Goal: Information Seeking & Learning: Find contact information

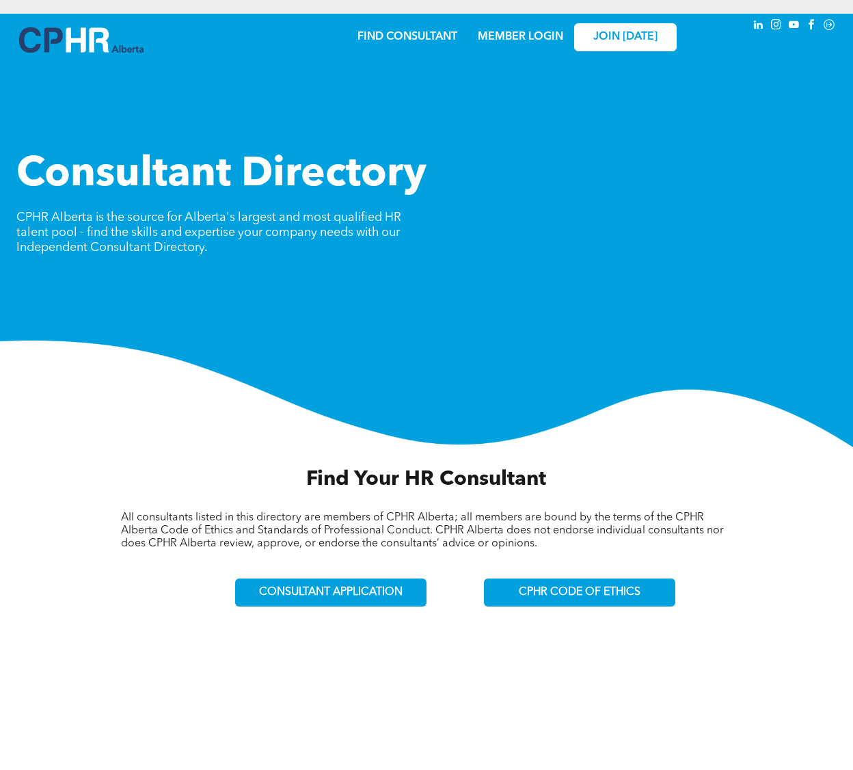
scroll to position [28, 0]
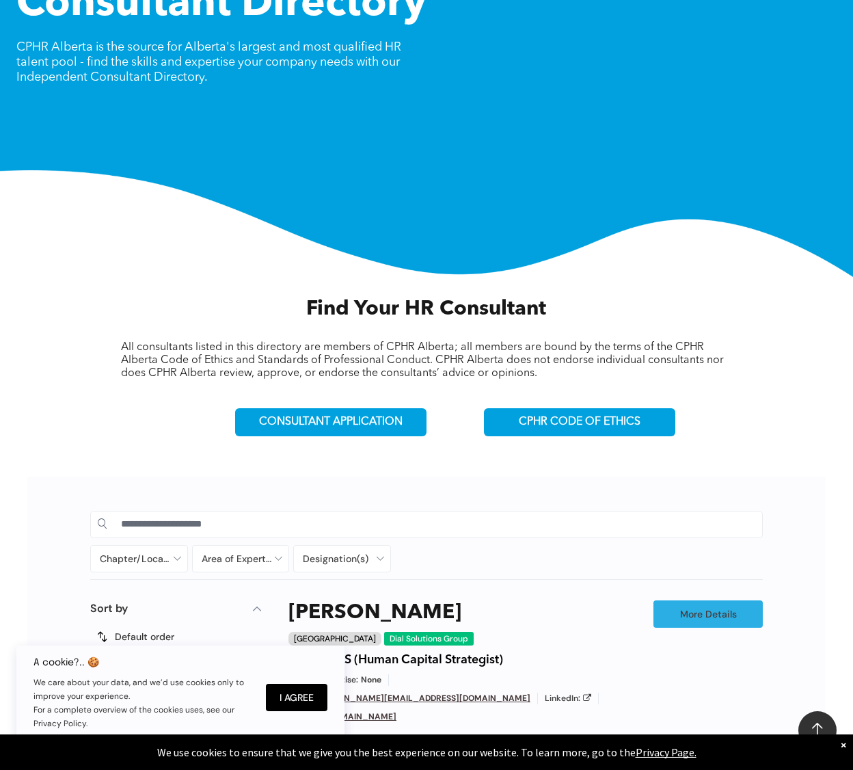
scroll to position [410, 0]
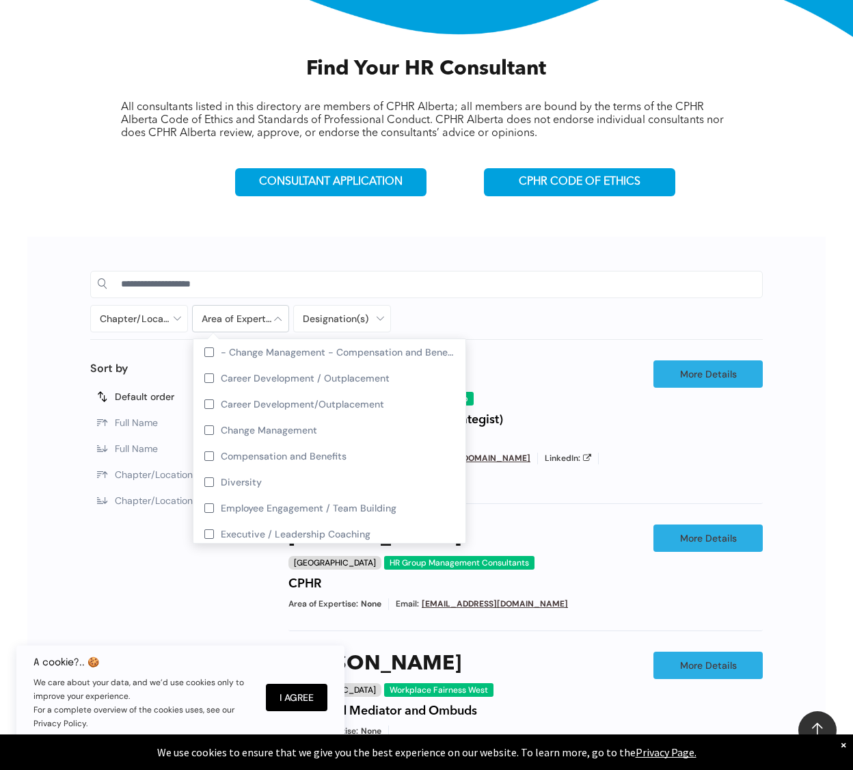
click at [258, 313] on div at bounding box center [241, 319] width 96 height 26
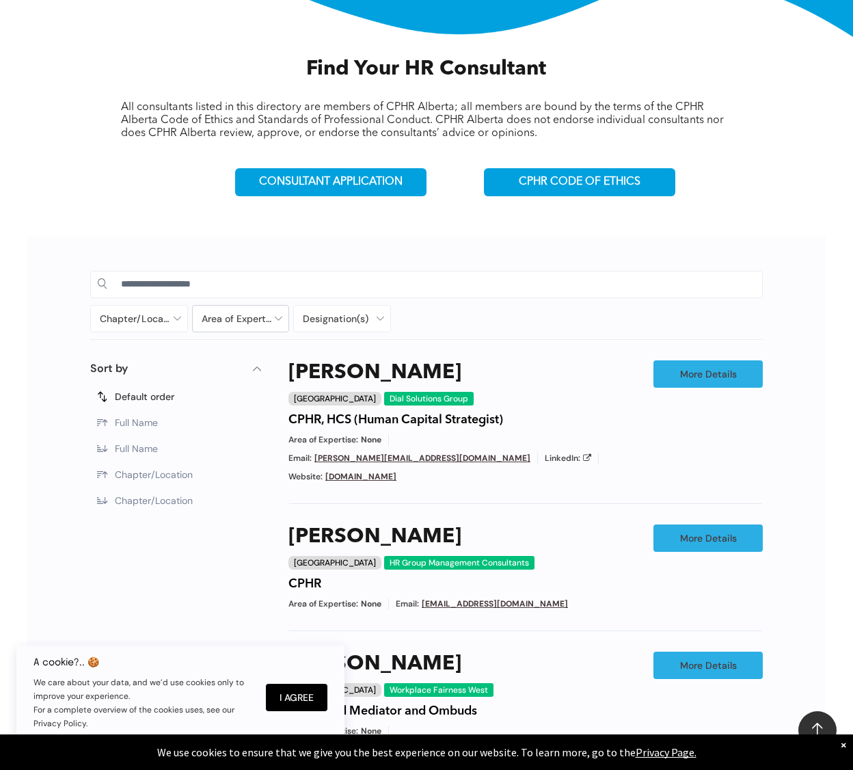
click at [258, 313] on div at bounding box center [241, 319] width 96 height 26
click at [753, 369] on link "More Details" at bounding box center [708, 373] width 109 height 27
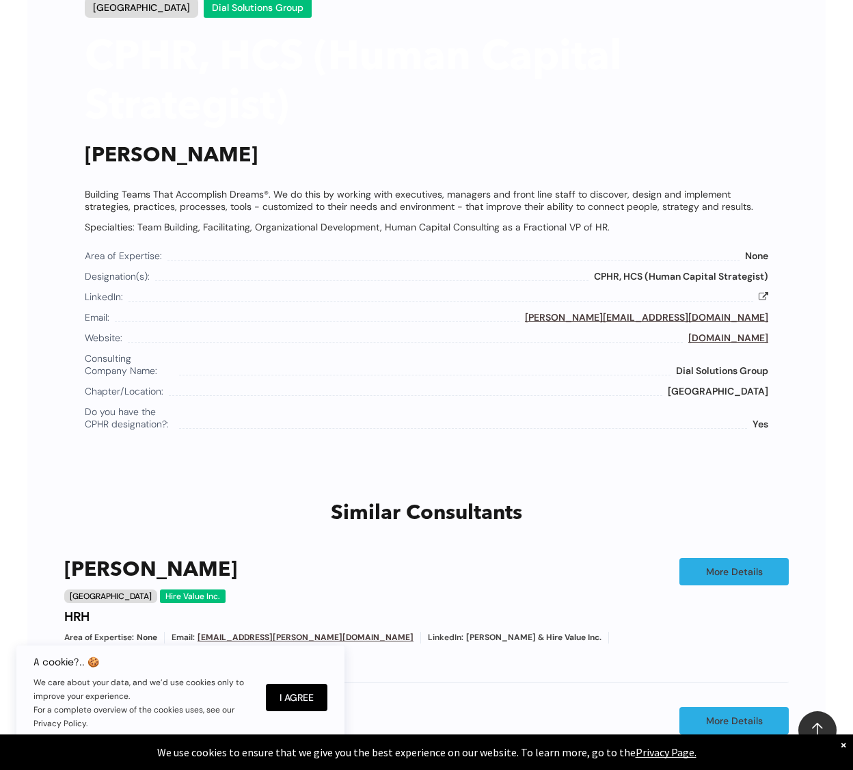
scroll to position [782, 0]
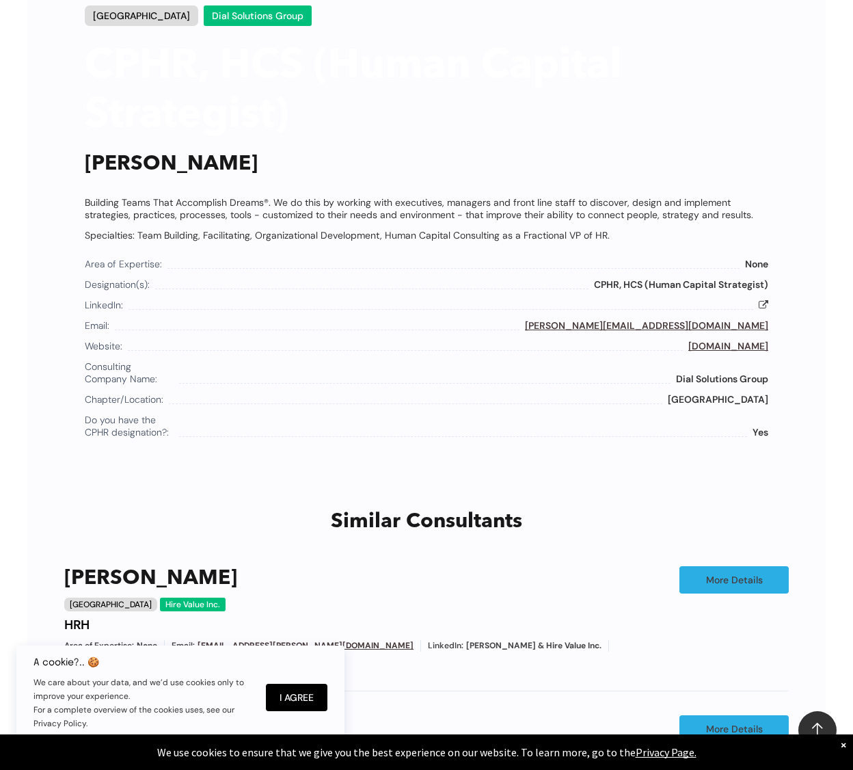
click at [704, 343] on link "www.dialsolutionsgroup.com" at bounding box center [729, 346] width 80 height 12
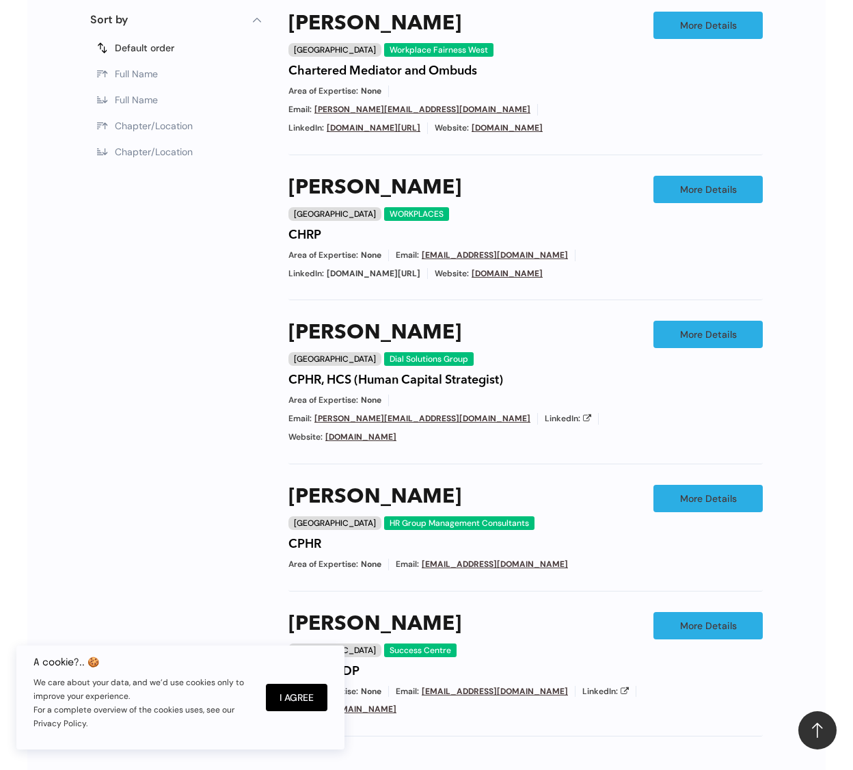
scroll to position [1102, 0]
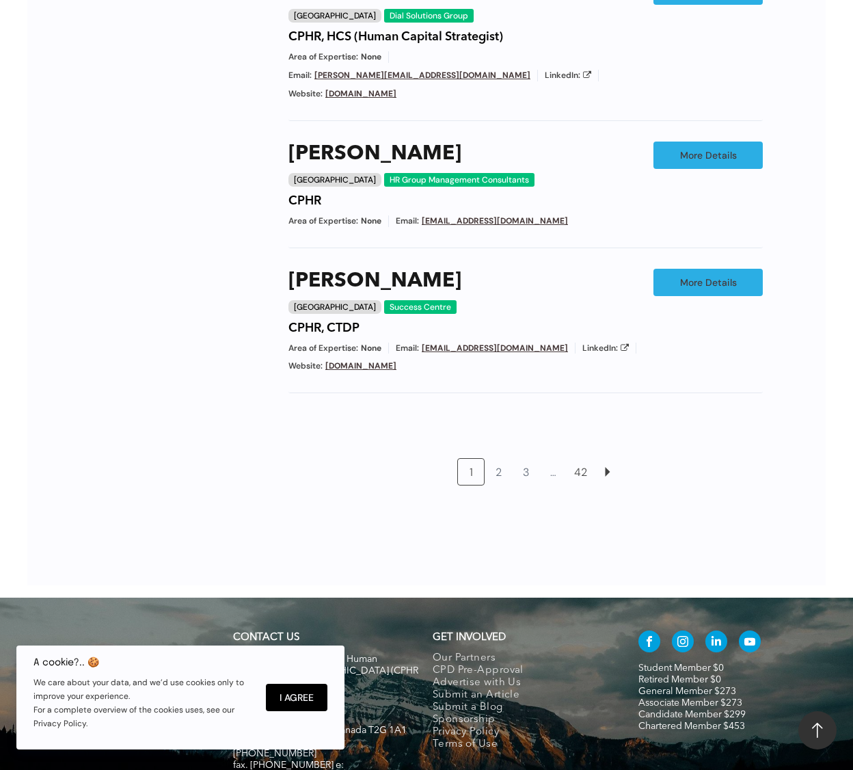
click at [578, 459] on link "42" at bounding box center [581, 472] width 26 height 26
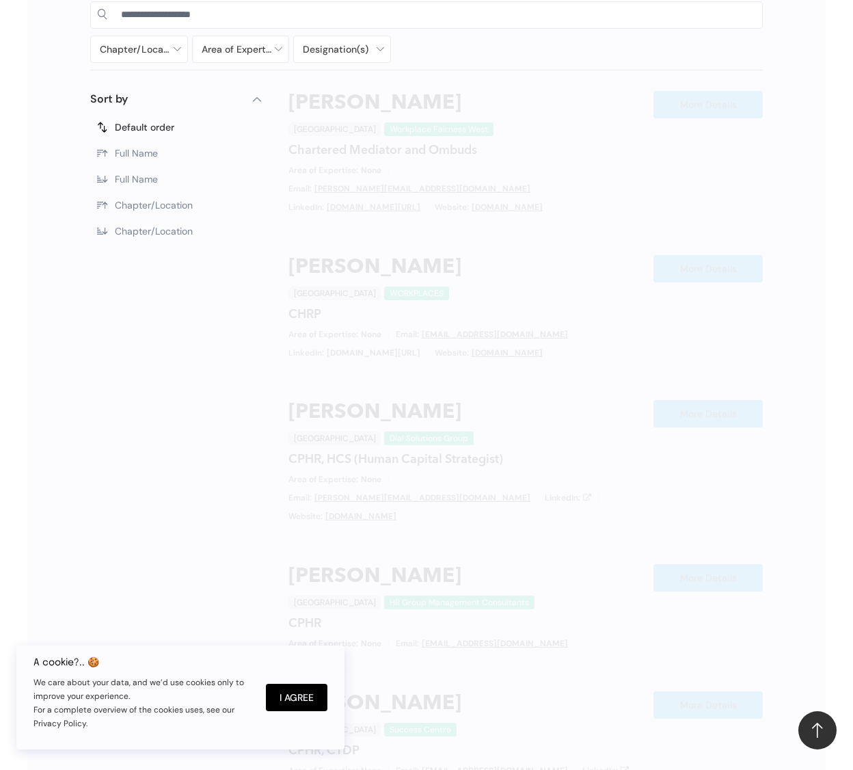
scroll to position [646, 0]
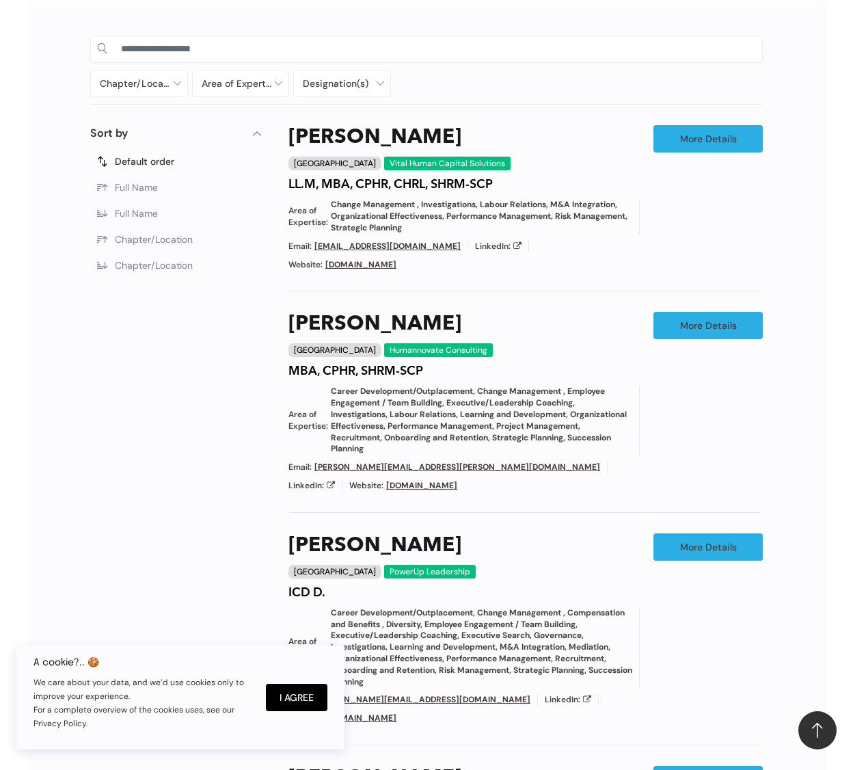
click at [397, 259] on link "www.vitalhumancapitalsolutions.ca" at bounding box center [361, 264] width 71 height 11
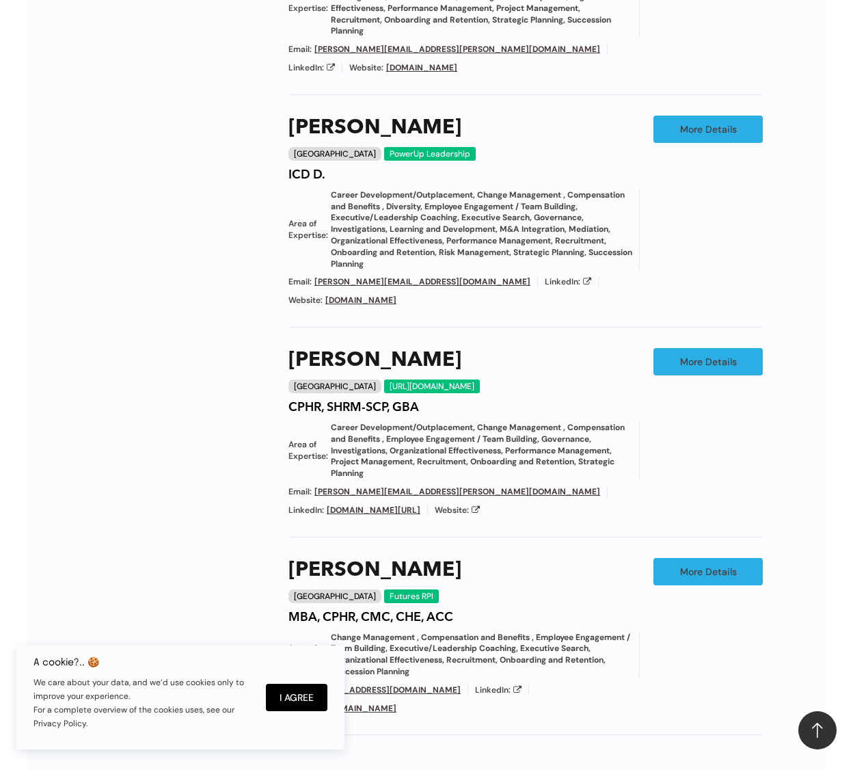
scroll to position [1474, 0]
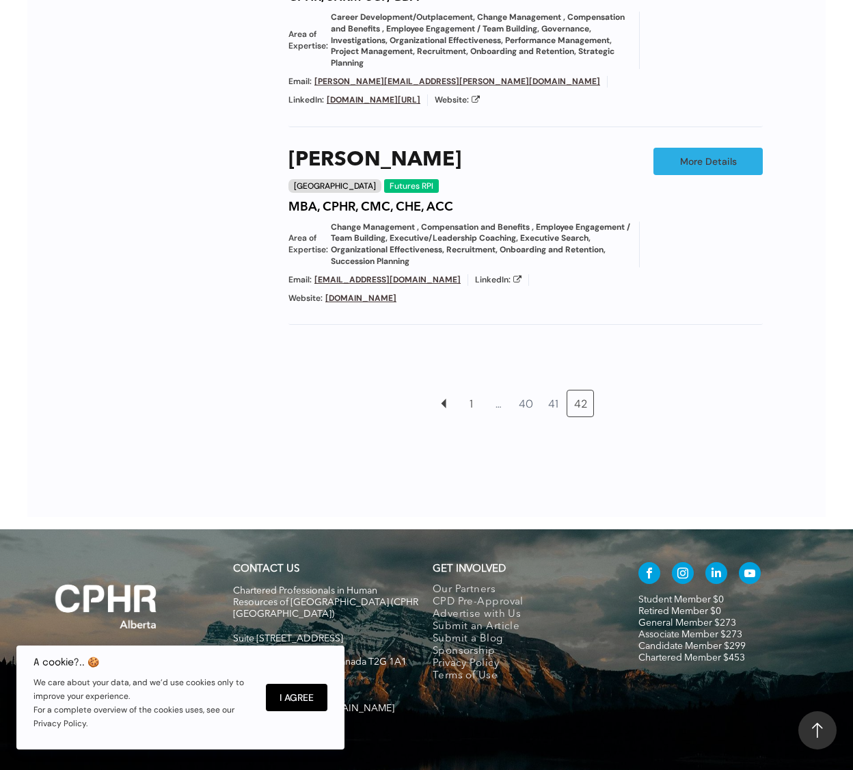
click at [468, 390] on link "1" at bounding box center [471, 403] width 26 height 26
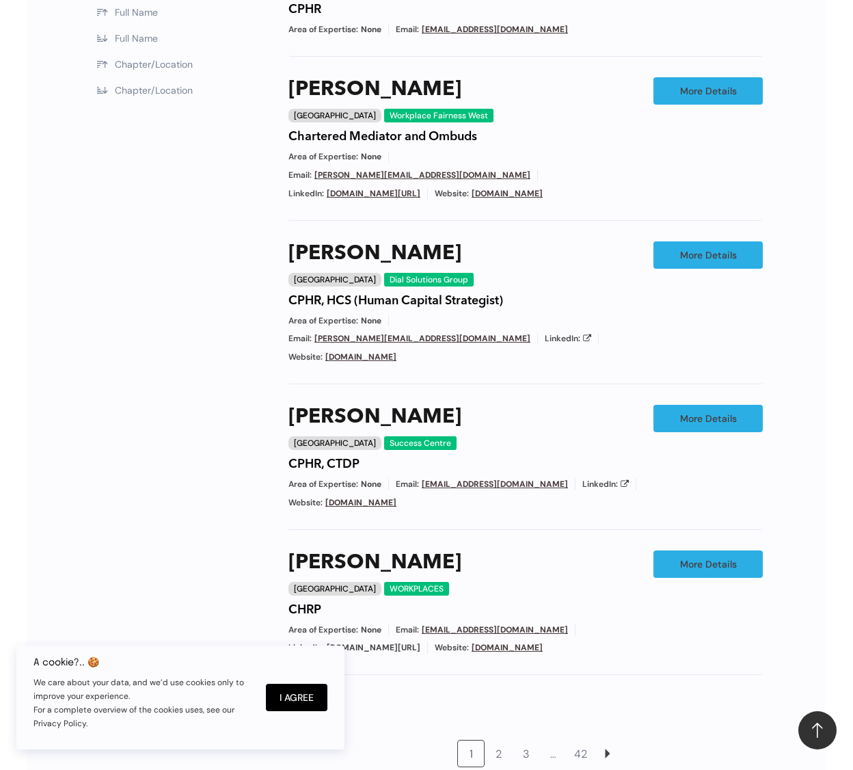
scroll to position [1171, 0]
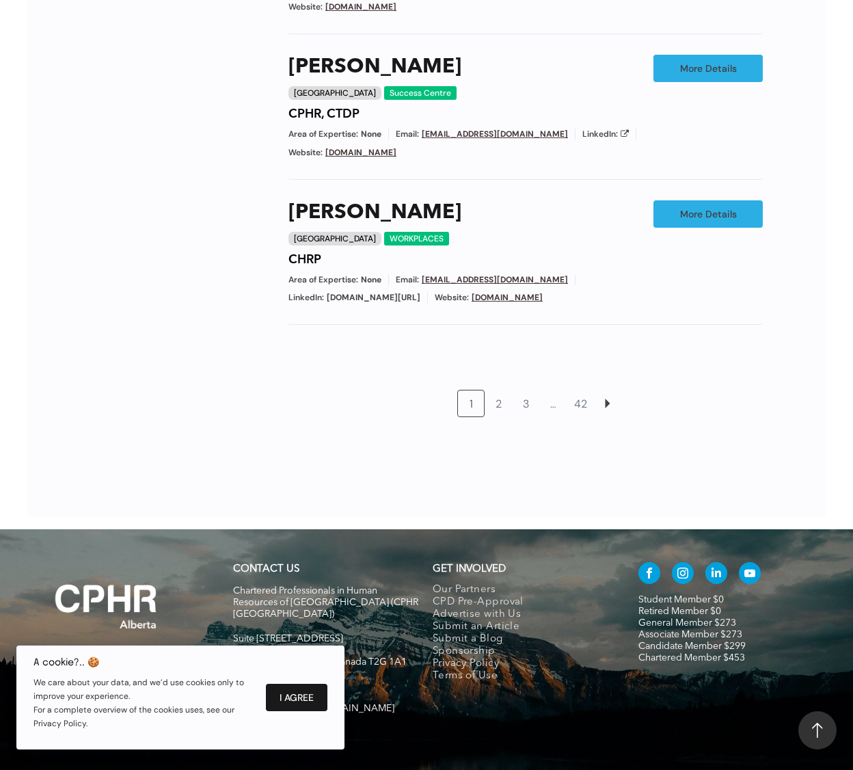
click at [288, 698] on button "I Agree" at bounding box center [297, 697] width 62 height 27
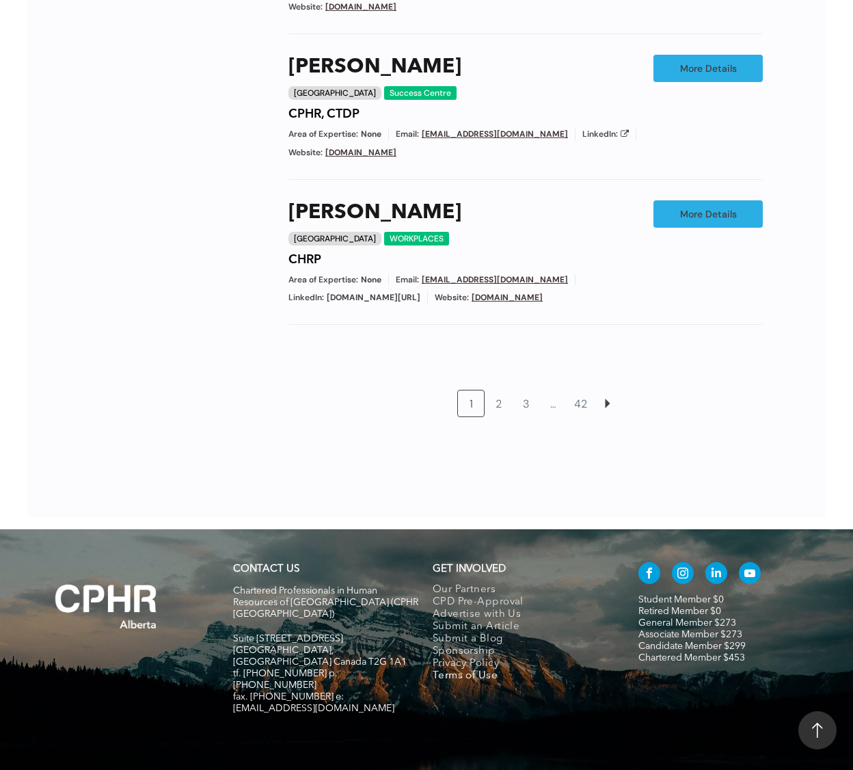
click at [455, 670] on span "Terms of Use" at bounding box center [465, 676] width 65 height 12
click at [709, 562] on span "linkedin" at bounding box center [717, 573] width 22 height 22
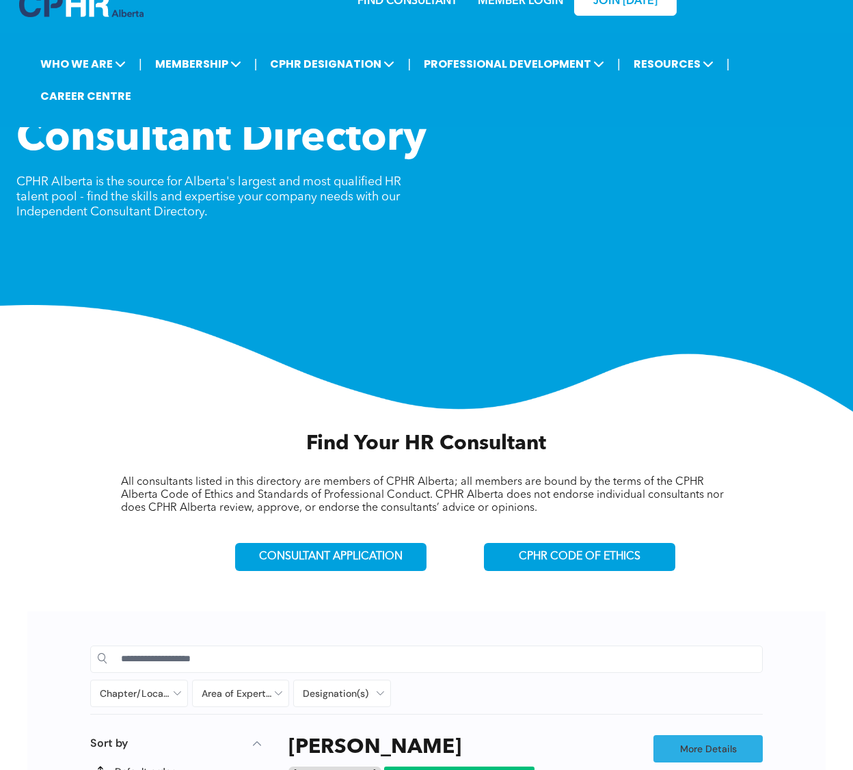
scroll to position [0, 0]
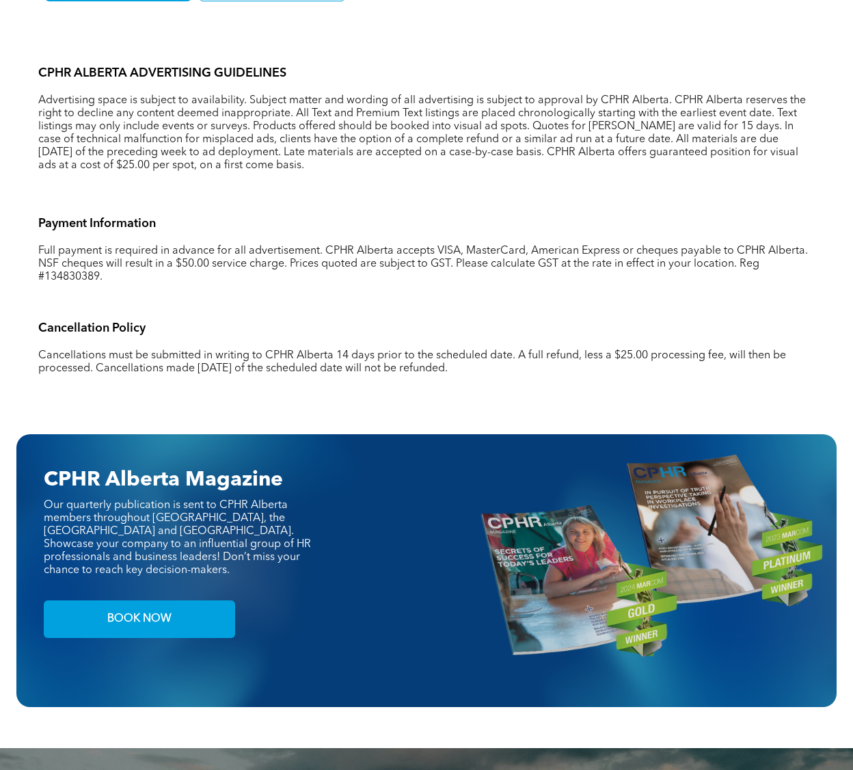
scroll to position [752, 0]
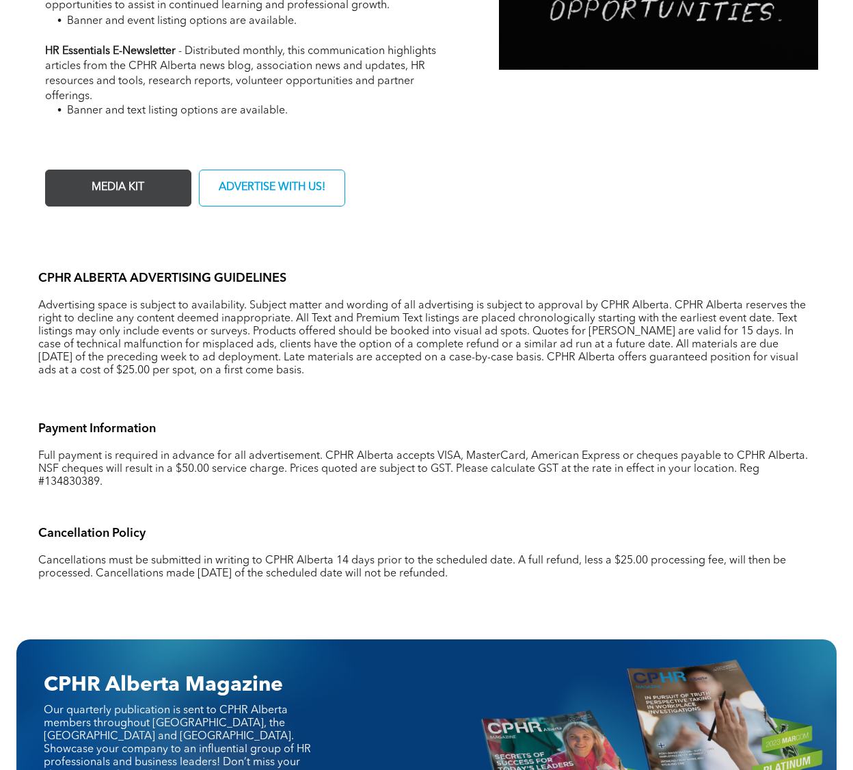
click at [138, 183] on span "MEDIA KIT" at bounding box center [118, 187] width 62 height 27
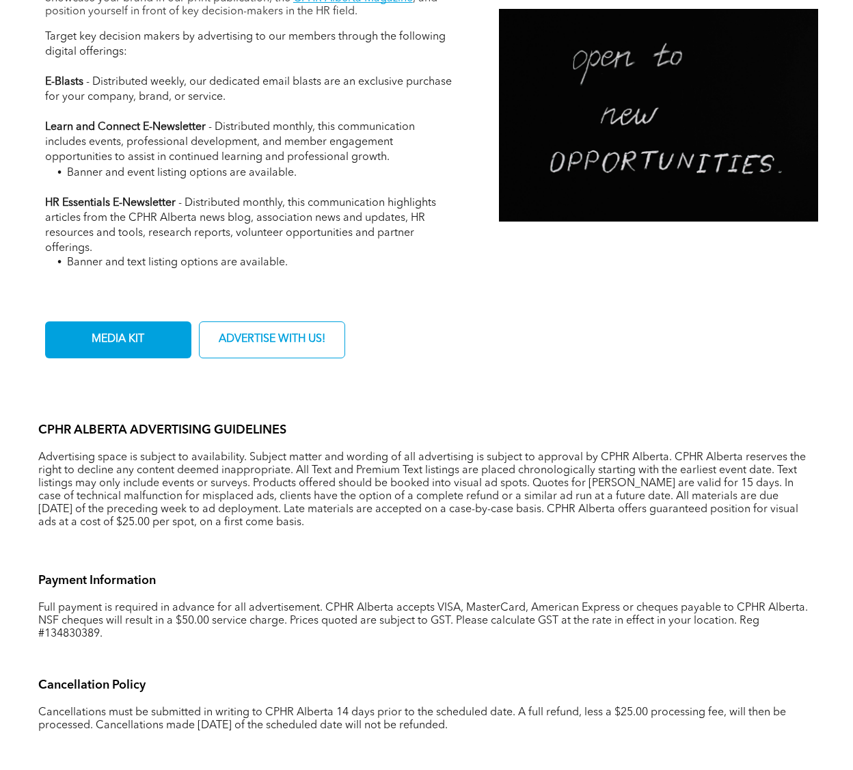
scroll to position [342, 0]
